Goal: Participate in discussion: Engage in conversation with other users on a specific topic

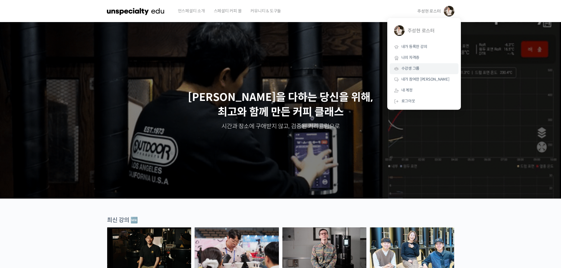
click at [415, 67] on span "수강생 그룹" at bounding box center [410, 68] width 18 height 5
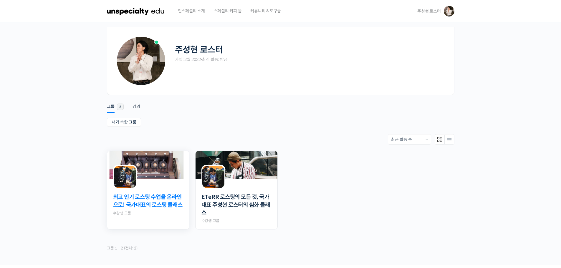
click at [137, 206] on link "최고 인기 로스팅 수업을 온라인으로! 국가대표의 로스팅 클래스" at bounding box center [148, 202] width 70 height 16
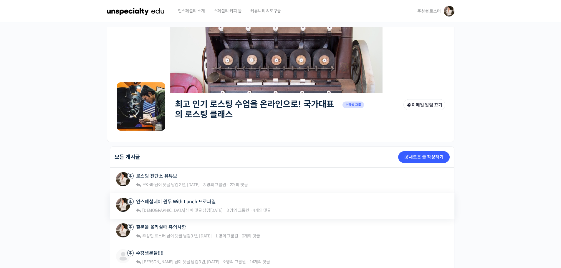
scroll to position [98, 0]
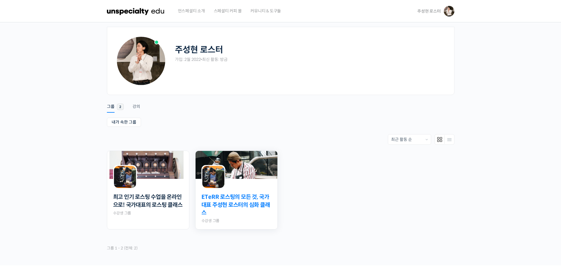
click at [240, 213] on link "ETeRR 로스팅의 모든 것, 국가대표 주성현 로스터의 심화 클래스" at bounding box center [236, 206] width 70 height 24
